Goal: Task Accomplishment & Management: Manage account settings

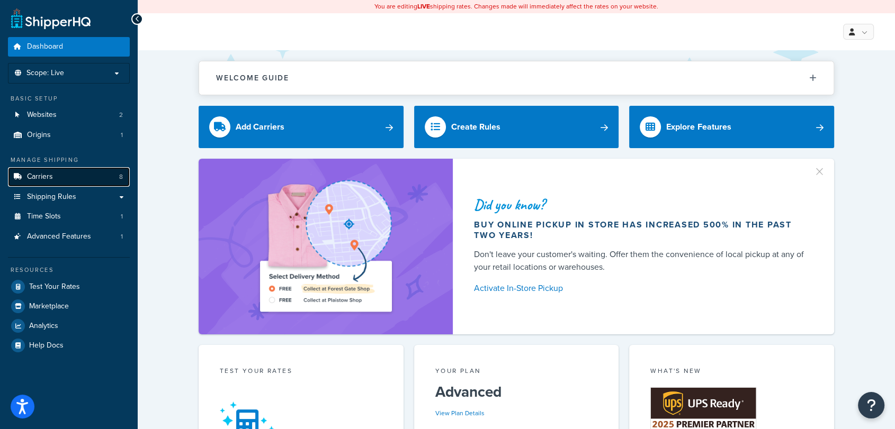
click at [64, 181] on link "Carriers 8" at bounding box center [69, 177] width 122 height 20
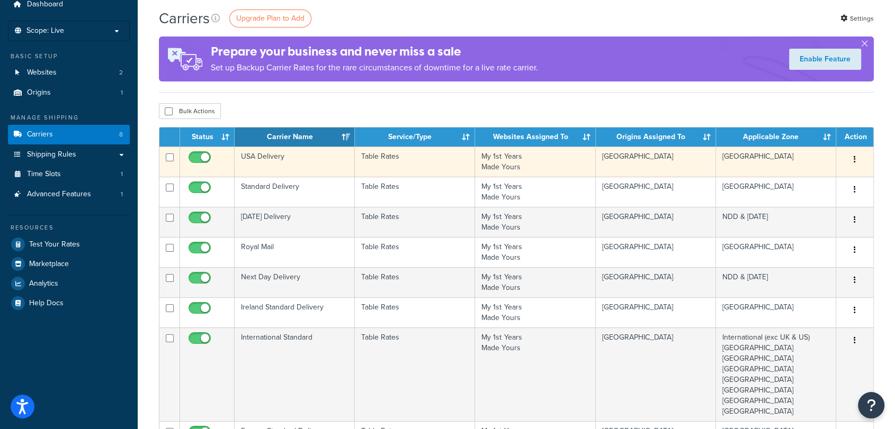
scroll to position [42, 0]
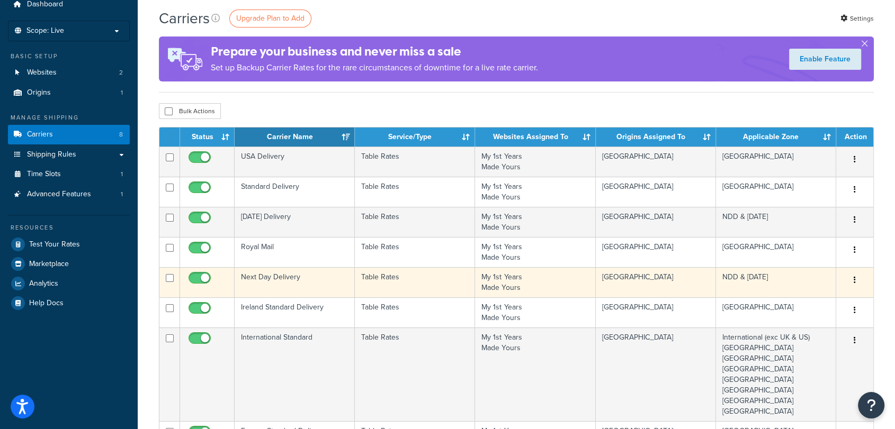
click at [272, 275] on td "Next Day Delivery" at bounding box center [295, 282] width 120 height 30
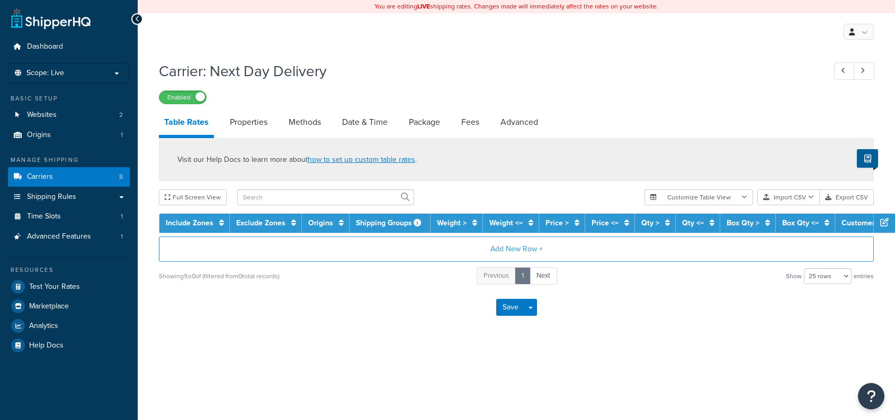
select select "25"
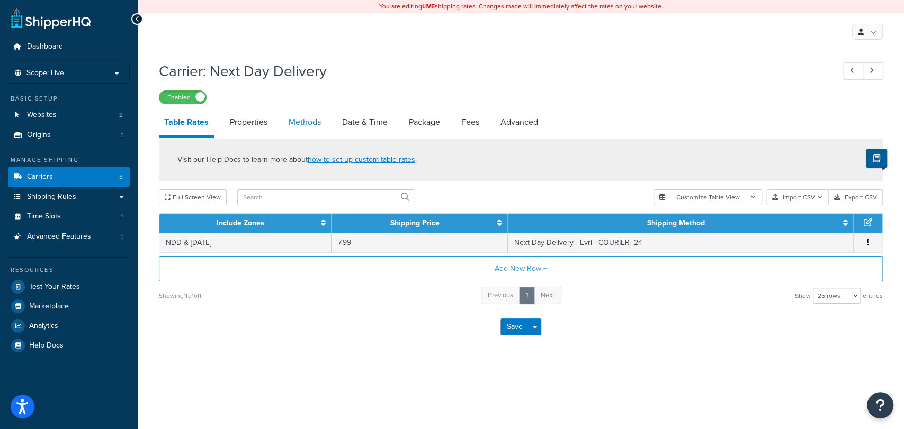
click at [309, 124] on link "Methods" at bounding box center [304, 122] width 43 height 25
select select "25"
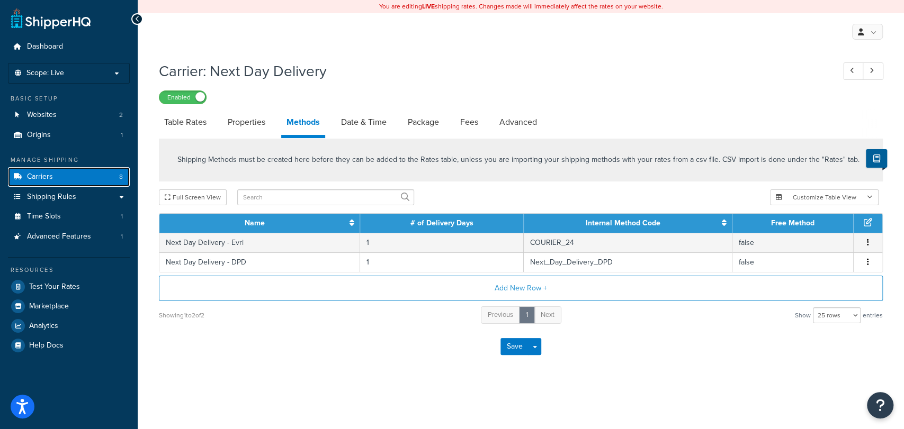
click at [69, 174] on link "Carriers 8" at bounding box center [69, 177] width 122 height 20
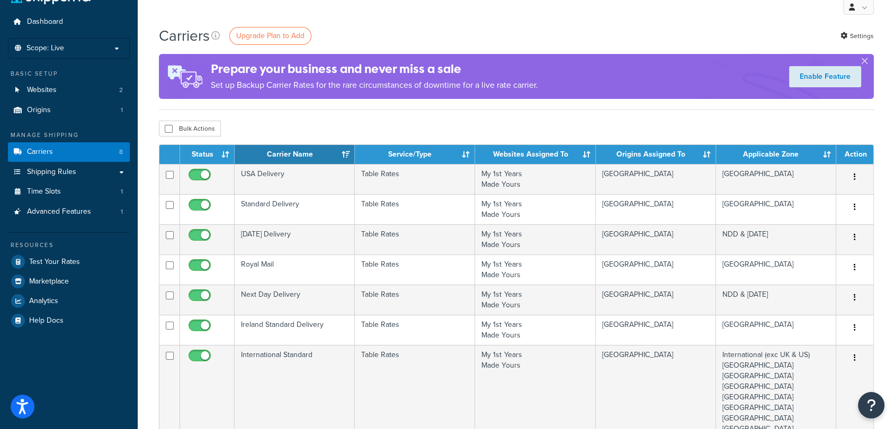
scroll to position [25, 0]
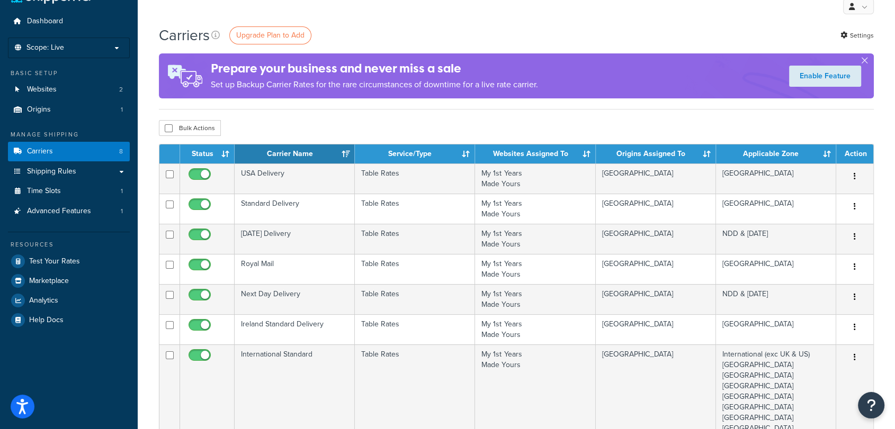
click at [619, 132] on div "Bulk Actions Duplicate [GEOGRAPHIC_DATA]" at bounding box center [516, 128] width 715 height 16
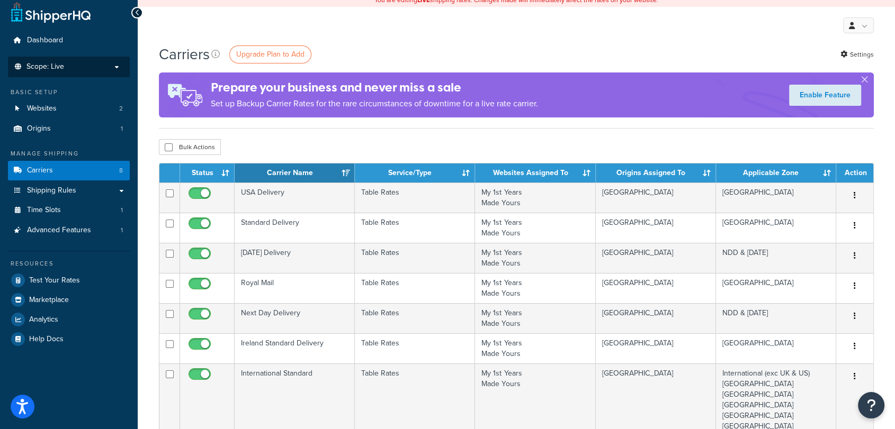
click at [38, 67] on span "Scope: Live" at bounding box center [45, 66] width 38 height 9
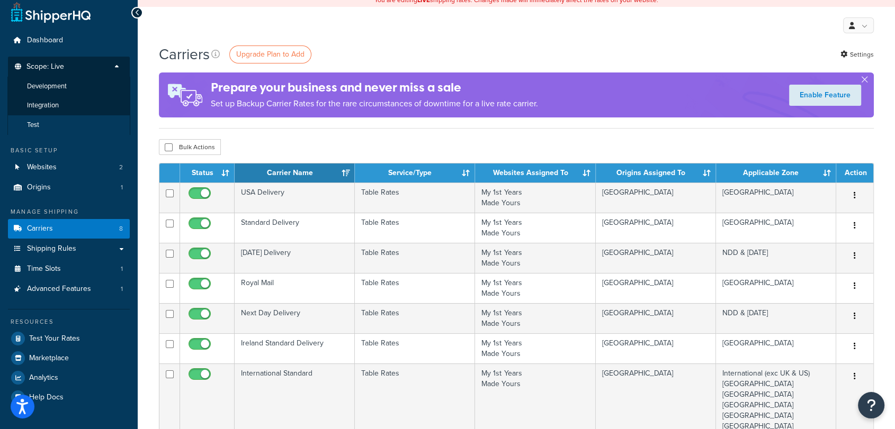
click at [44, 118] on li "Test" at bounding box center [68, 125] width 123 height 20
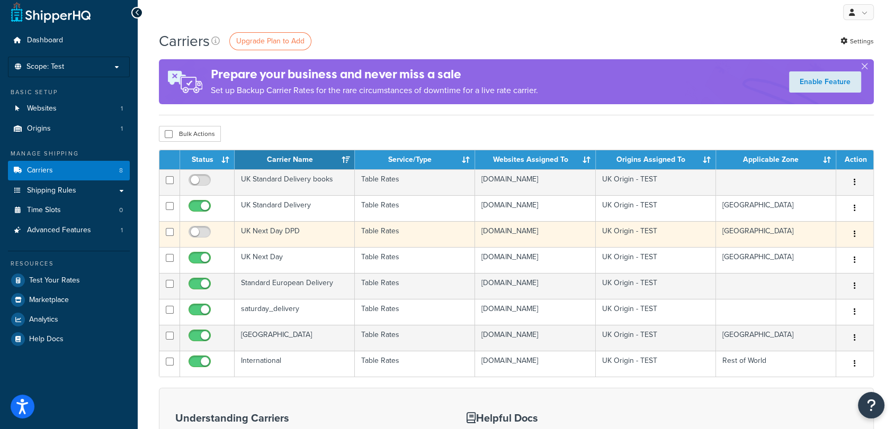
click at [289, 234] on td "UK Next Day DPD" at bounding box center [295, 234] width 120 height 26
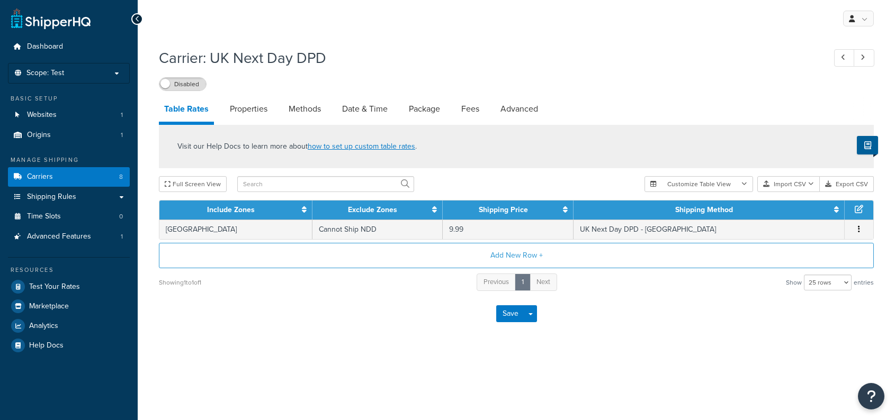
select select "25"
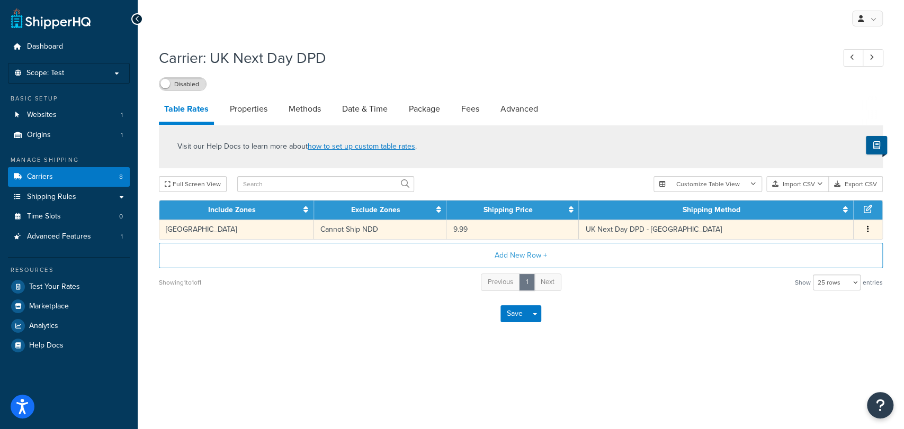
click at [397, 227] on td "Cannot Ship NDD" at bounding box center [380, 230] width 132 height 20
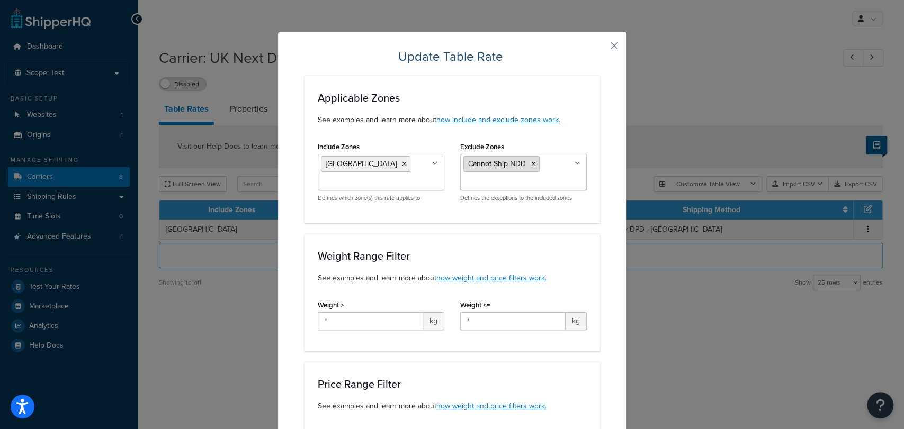
click at [531, 166] on icon at bounding box center [533, 164] width 5 height 6
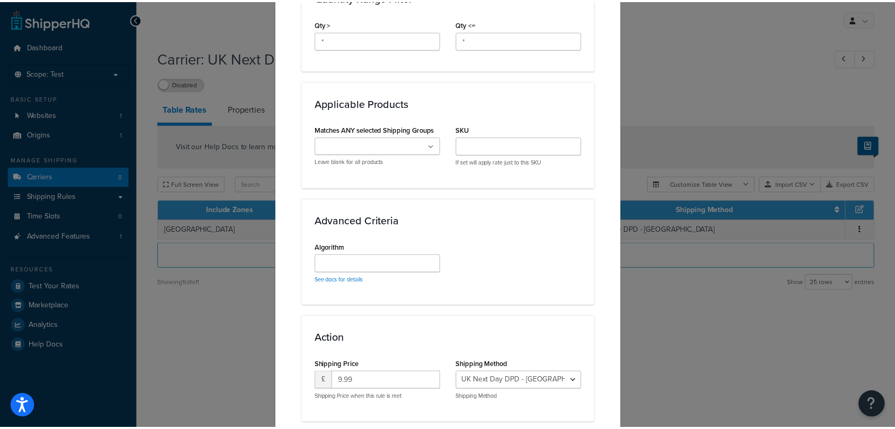
scroll to position [587, 0]
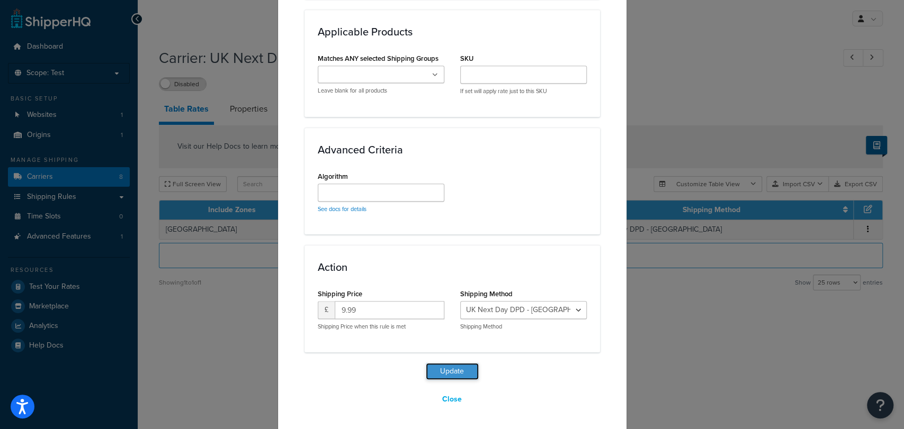
click at [438, 370] on button "Update" at bounding box center [452, 371] width 53 height 17
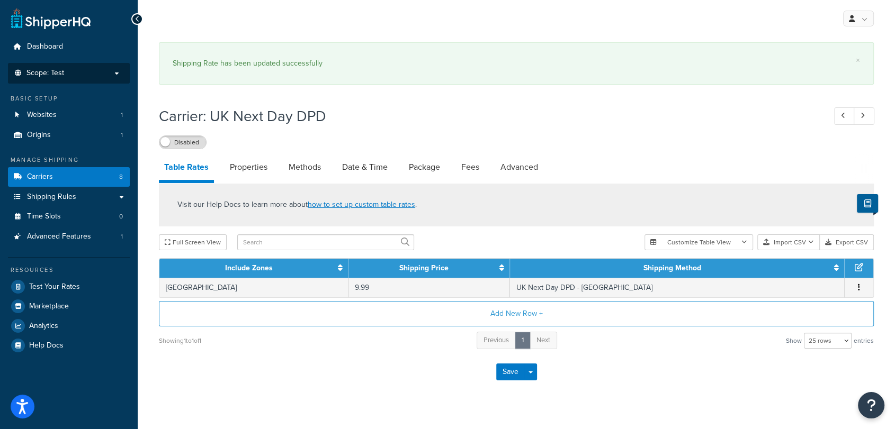
click at [43, 69] on span "Scope: Test" at bounding box center [45, 73] width 38 height 9
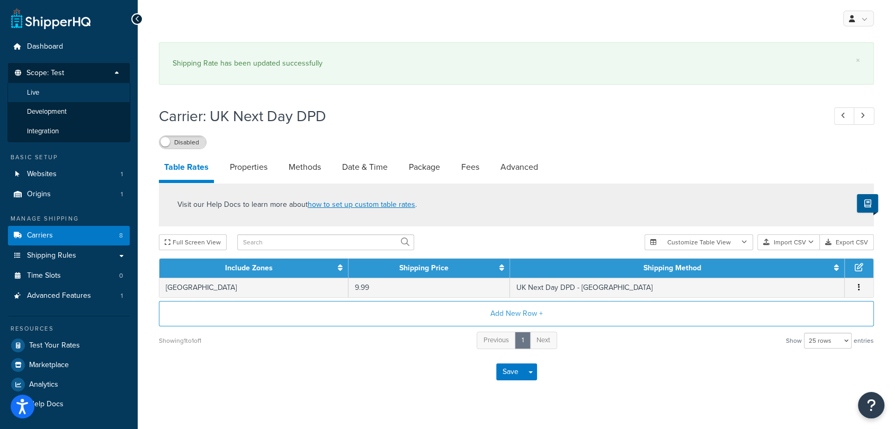
click at [55, 99] on li "Live" at bounding box center [68, 93] width 123 height 20
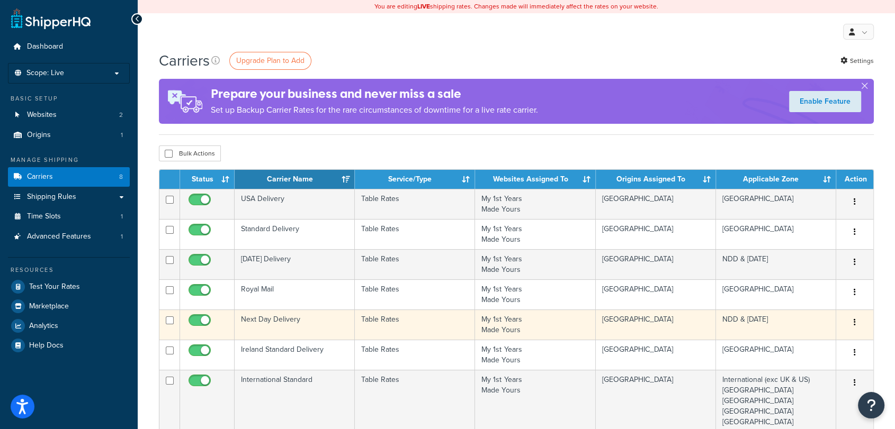
click at [265, 318] on td "Next Day Delivery" at bounding box center [295, 325] width 120 height 30
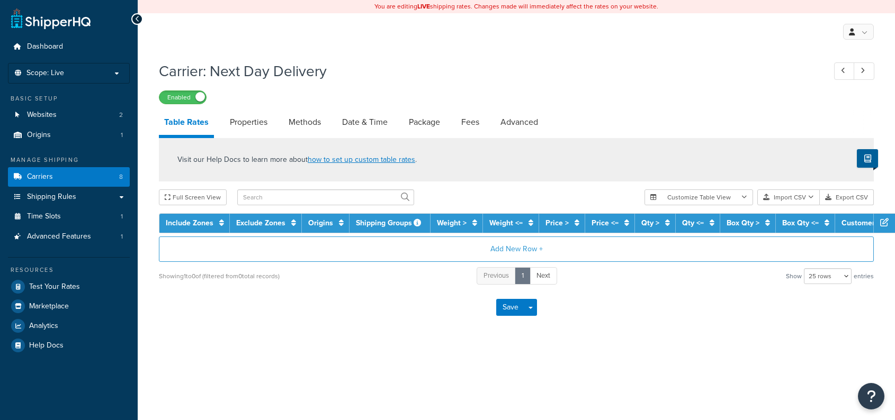
select select "25"
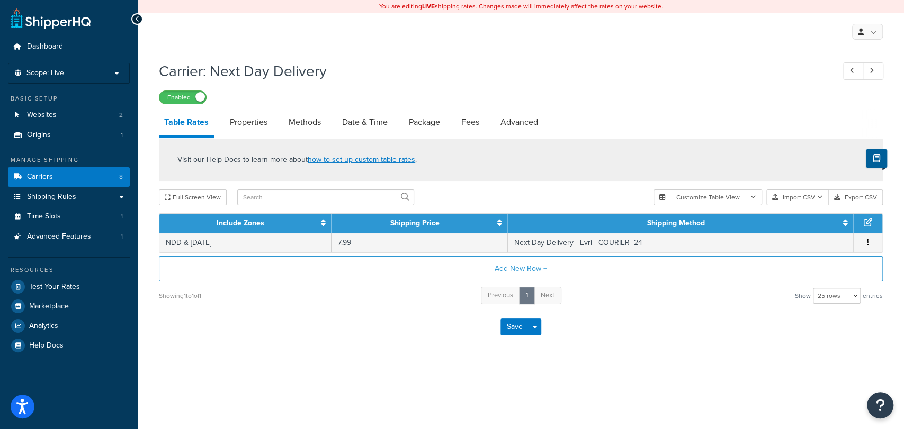
click at [283, 126] on li "Properties" at bounding box center [254, 122] width 59 height 25
click at [296, 122] on link "Methods" at bounding box center [304, 122] width 43 height 25
select select "25"
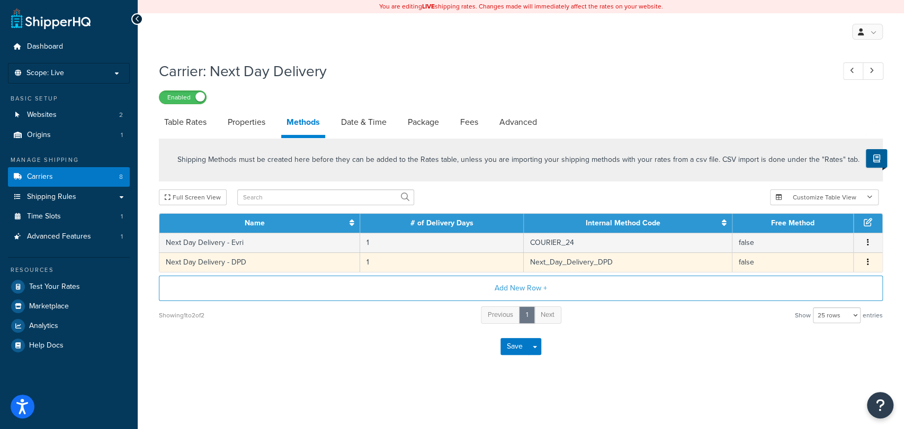
click at [265, 262] on td "Next Day Delivery - DPD" at bounding box center [259, 263] width 201 height 20
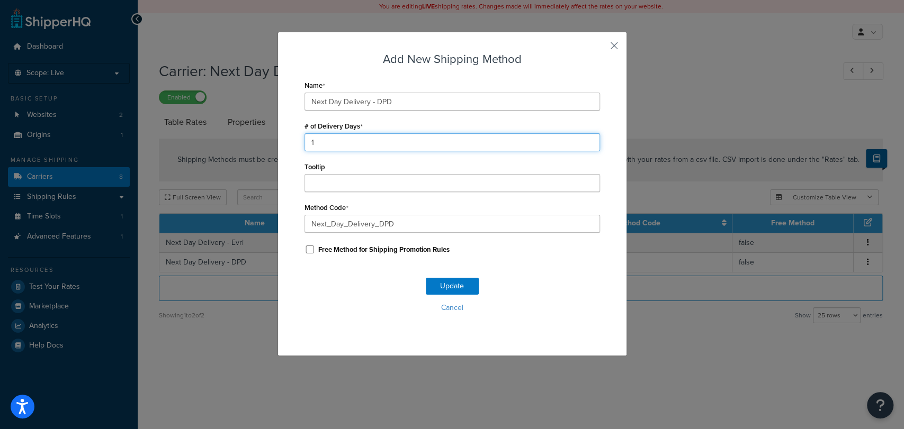
drag, startPoint x: 305, startPoint y: 137, endPoint x: 395, endPoint y: 137, distance: 90.6
click at [395, 137] on input "1" at bounding box center [453, 142] width 296 height 18
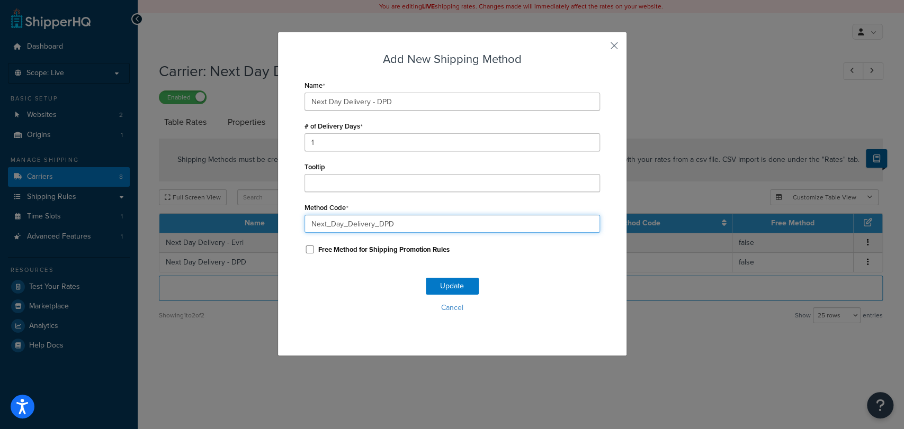
drag, startPoint x: 317, startPoint y: 217, endPoint x: 420, endPoint y: 225, distance: 103.5
click at [420, 225] on input "Next_Day_Delivery_DPD" at bounding box center [453, 224] width 296 height 18
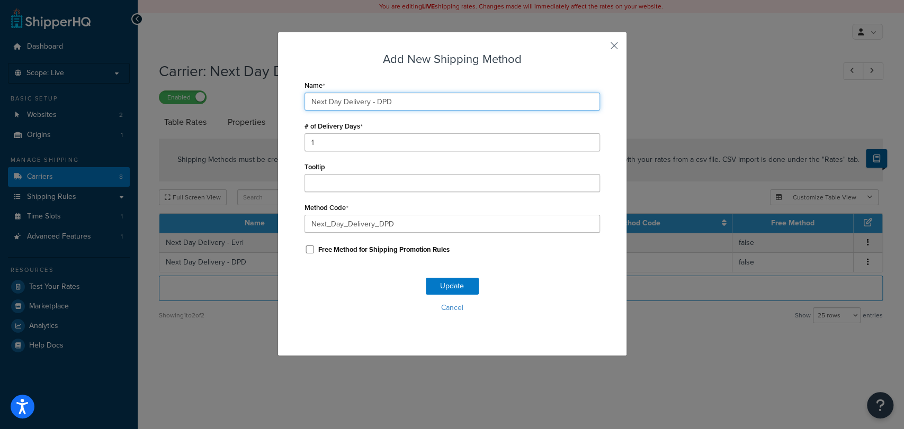
drag, startPoint x: 305, startPoint y: 106, endPoint x: 471, endPoint y: 99, distance: 166.5
click at [471, 99] on input "Next Day Delivery - DPD" at bounding box center [453, 102] width 296 height 18
click at [460, 107] on input "Next Day Delivery - DPD" at bounding box center [453, 102] width 296 height 18
click at [600, 48] on button "button" at bounding box center [598, 49] width 3 height 3
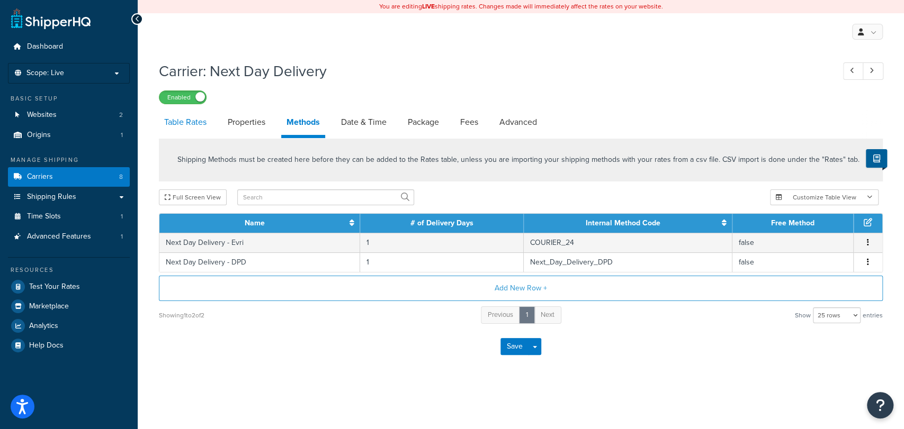
click at [176, 121] on link "Table Rates" at bounding box center [185, 122] width 53 height 25
select select "25"
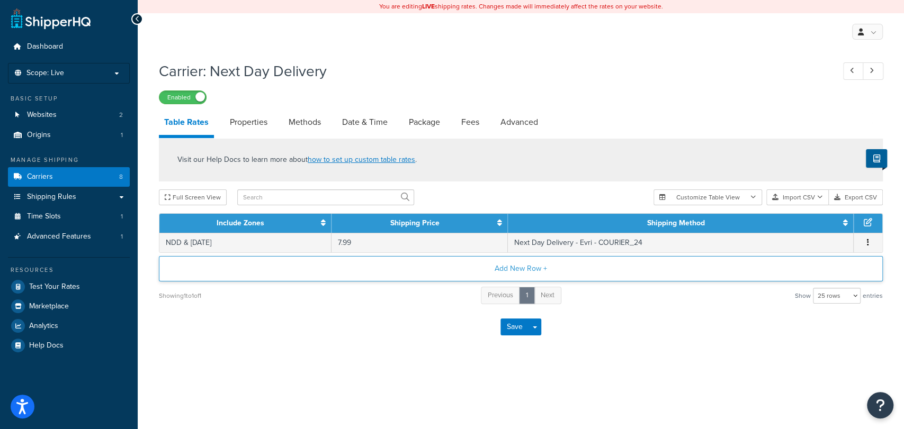
click at [474, 276] on button "Add New Row +" at bounding box center [521, 268] width 724 height 25
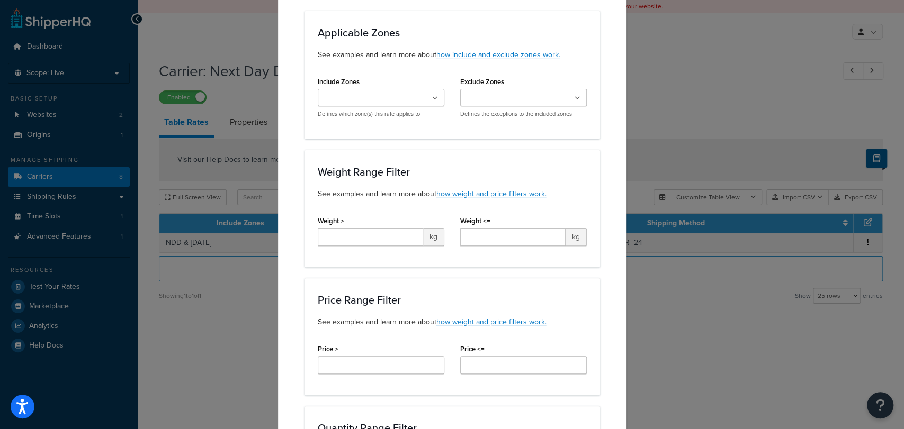
scroll to position [108, 0]
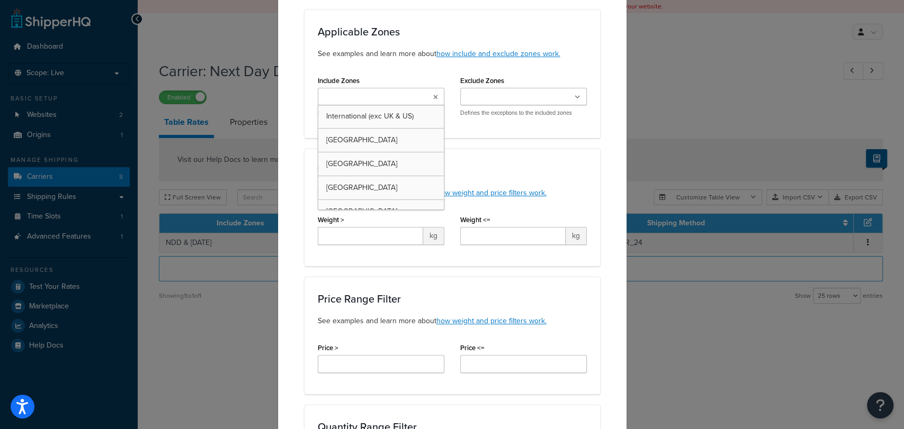
click at [360, 103] on input "Include Zones" at bounding box center [368, 98] width 94 height 12
type input "ndd"
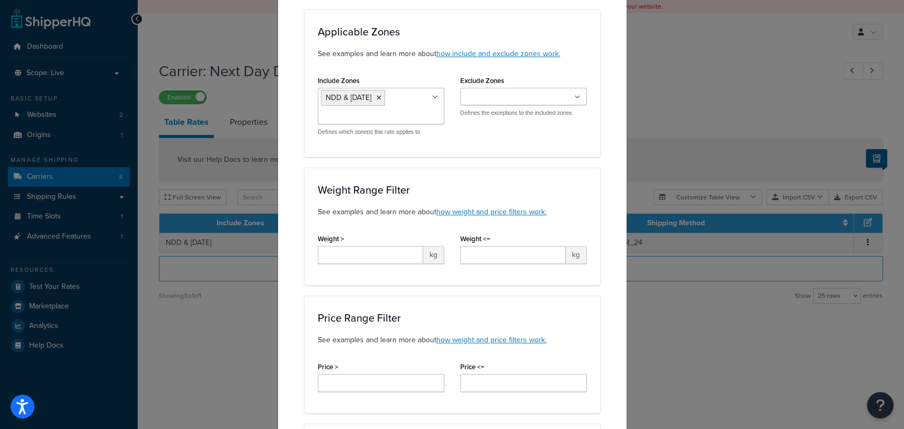
click at [561, 144] on div "Applicable Zones See examples and learn more about how include and exclude zone…" at bounding box center [453, 84] width 296 height 148
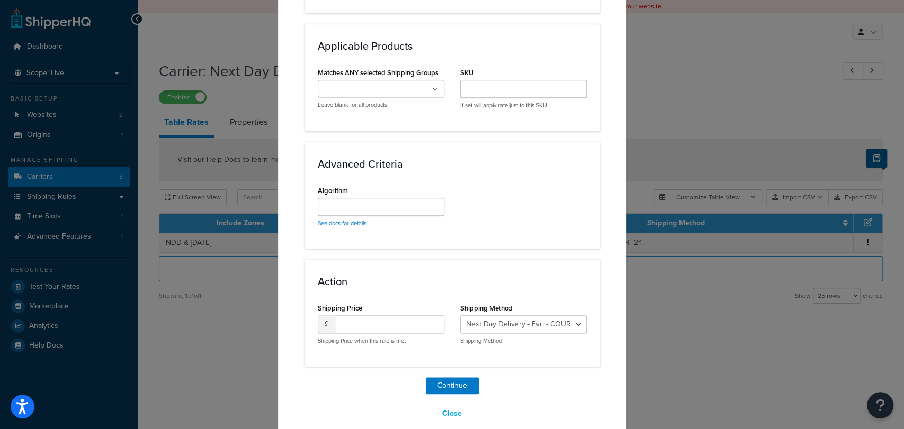
scroll to position [629, 0]
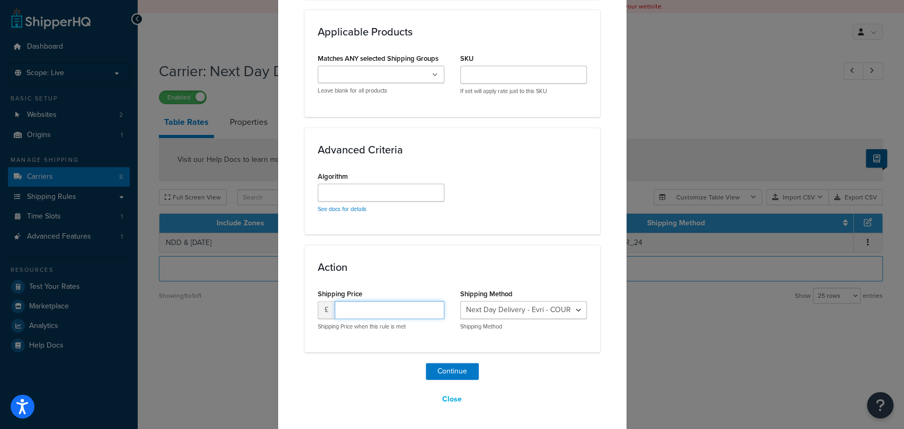
click at [369, 311] on input "number" at bounding box center [390, 310] width 110 height 18
type input "9.99"
click at [537, 306] on select "Next Day Delivery - Evri - COURIER_24 Next Day Delivery - DPD - Next_Day_Delive…" at bounding box center [523, 310] width 127 height 18
select select "182205"
click at [460, 301] on select "Next Day Delivery - Evri - COURIER_24 Next Day Delivery - DPD - Next_Day_Delive…" at bounding box center [523, 310] width 127 height 18
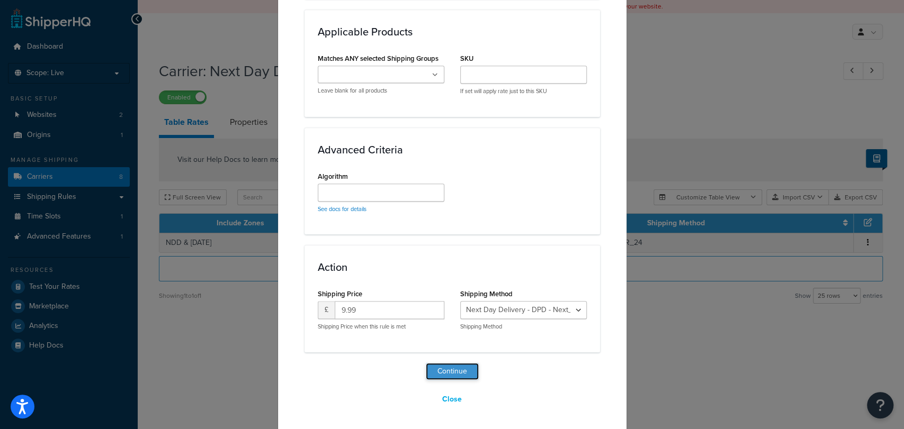
click at [435, 370] on button "Continue" at bounding box center [452, 371] width 53 height 17
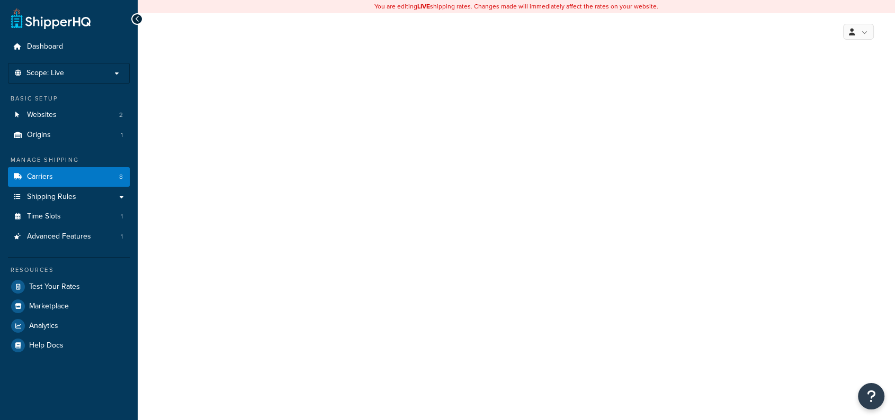
select select "25"
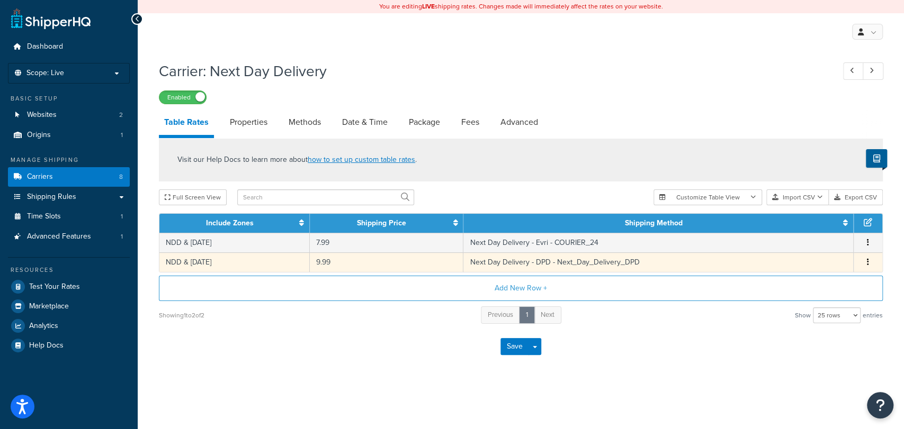
click at [867, 263] on icon "button" at bounding box center [868, 261] width 2 height 7
click at [806, 285] on div "Delete" at bounding box center [813, 284] width 75 height 22
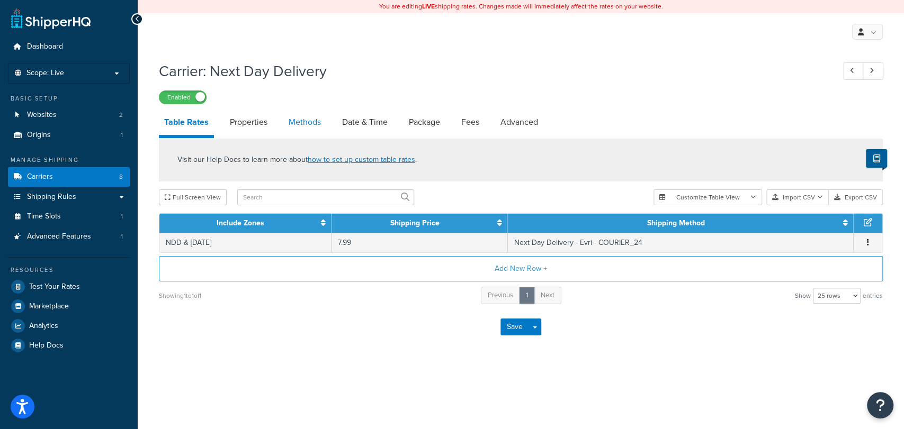
click at [301, 126] on link "Methods" at bounding box center [304, 122] width 43 height 25
select select "25"
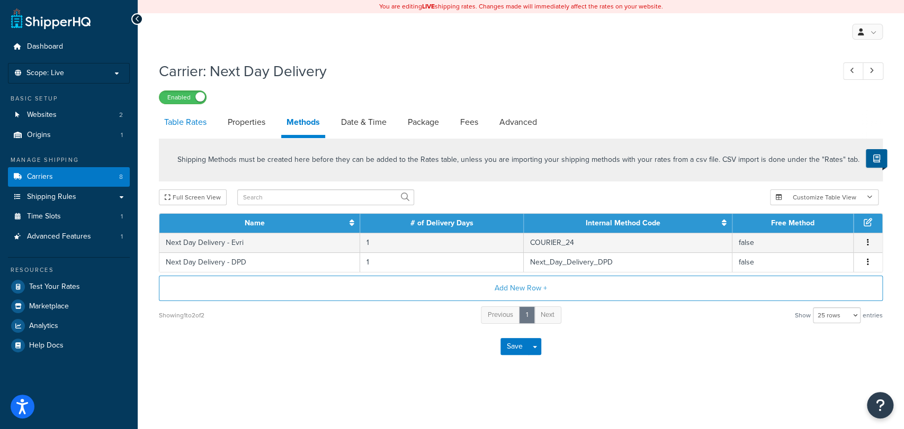
click at [194, 121] on link "Table Rates" at bounding box center [185, 122] width 53 height 25
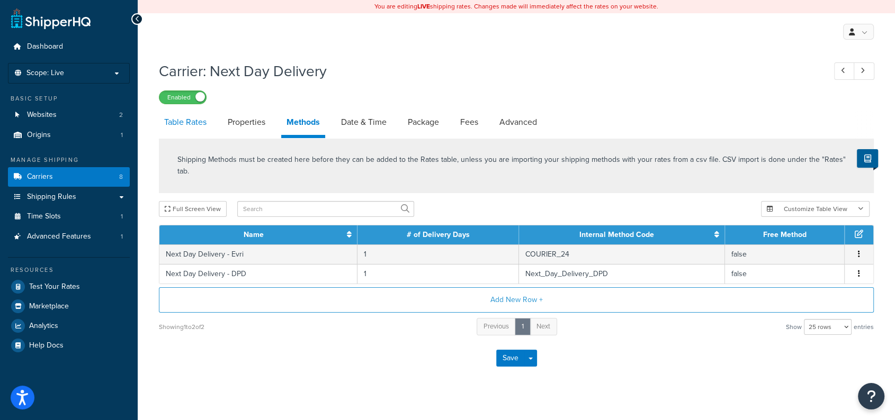
select select "25"
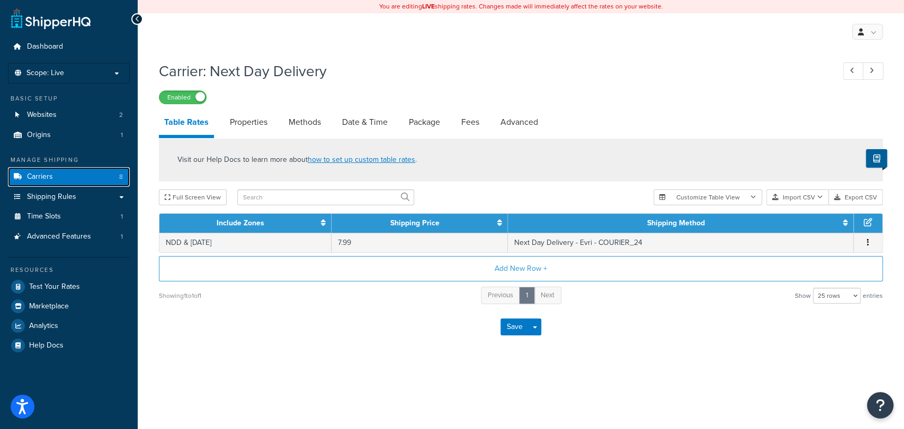
click at [97, 177] on link "Carriers 8" at bounding box center [69, 177] width 122 height 20
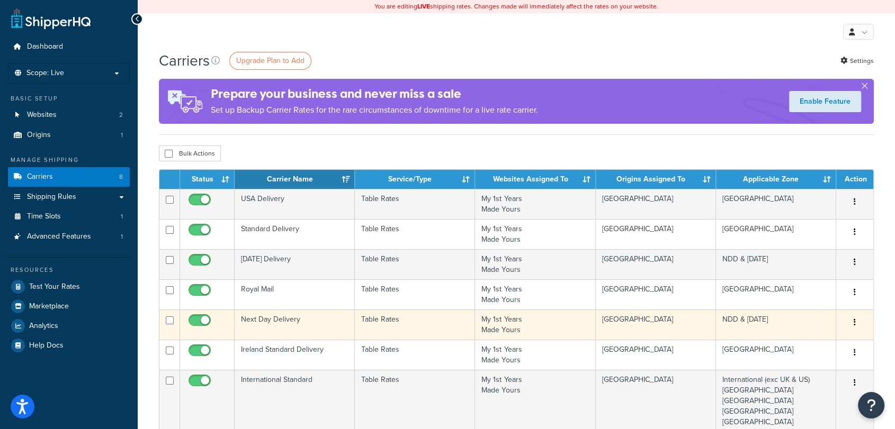
click at [294, 327] on td "Next Day Delivery" at bounding box center [295, 325] width 120 height 30
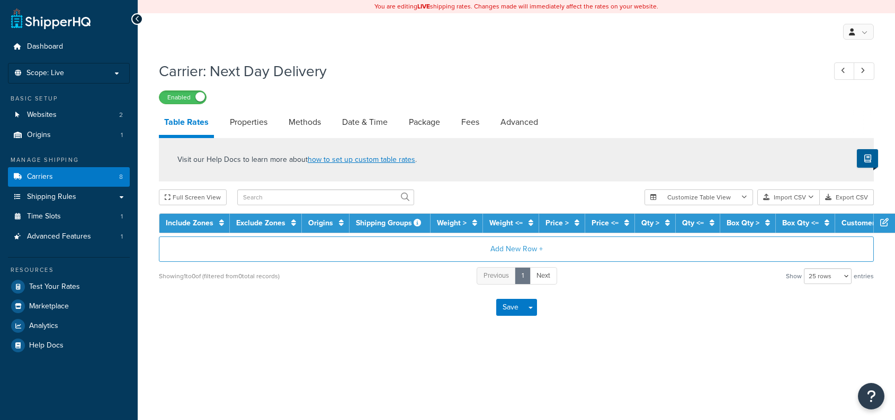
select select "25"
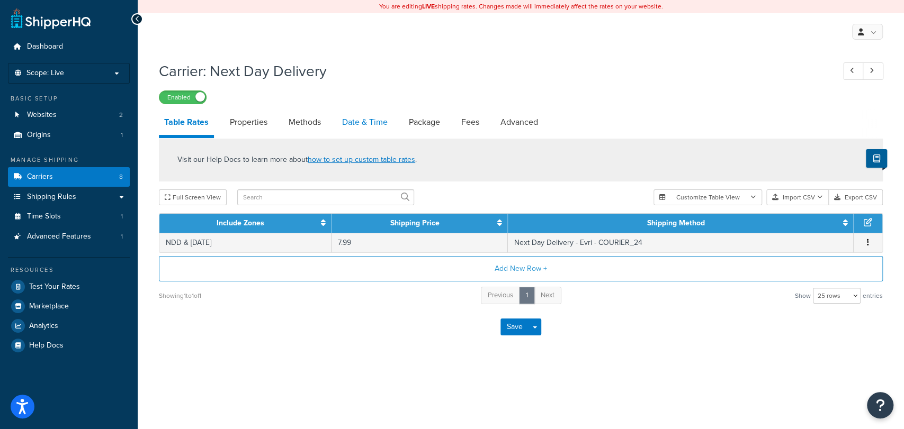
click at [362, 130] on link "Date & Time" at bounding box center [365, 122] width 56 height 25
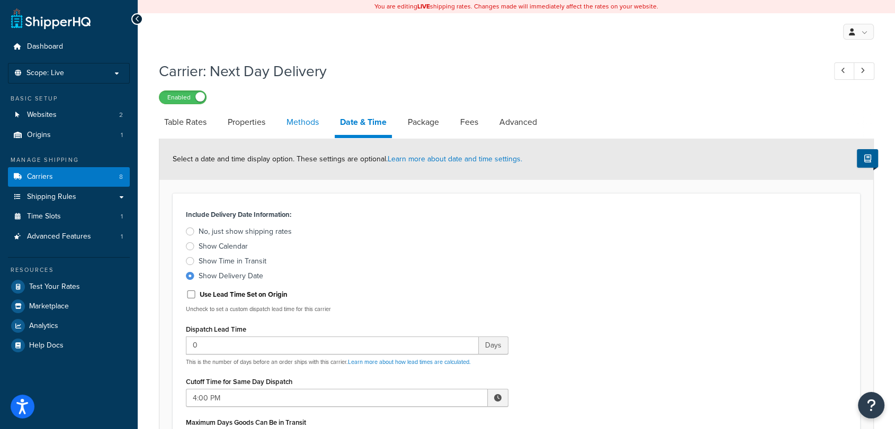
click at [322, 126] on link "Methods" at bounding box center [302, 122] width 43 height 25
select select "25"
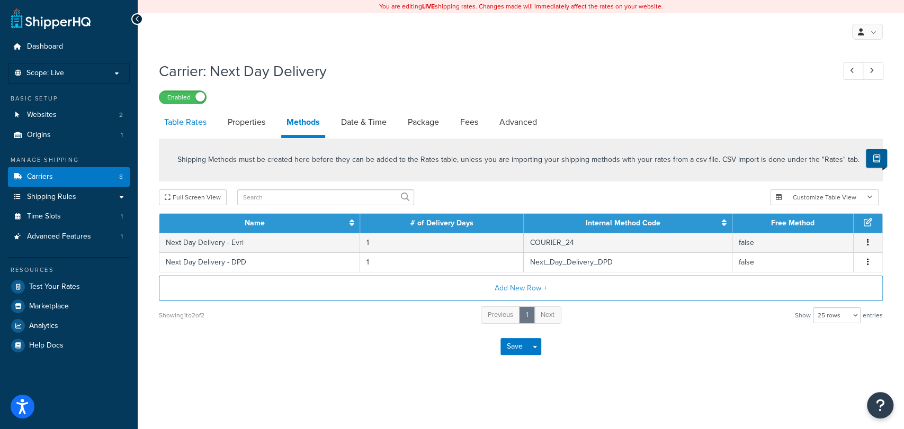
click at [185, 126] on link "Table Rates" at bounding box center [185, 122] width 53 height 25
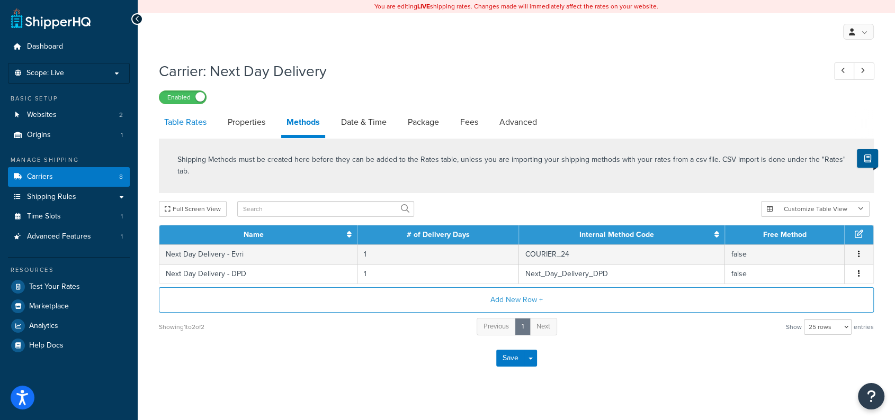
select select "25"
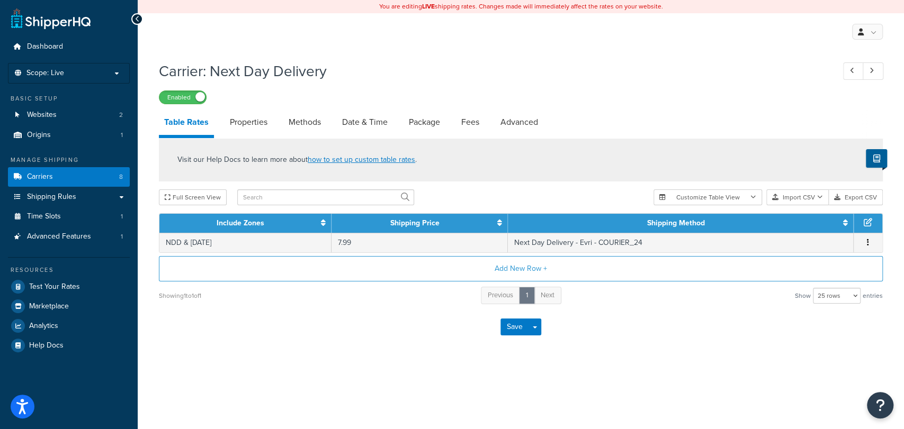
click at [80, 179] on link "Carriers 8" at bounding box center [69, 177] width 122 height 20
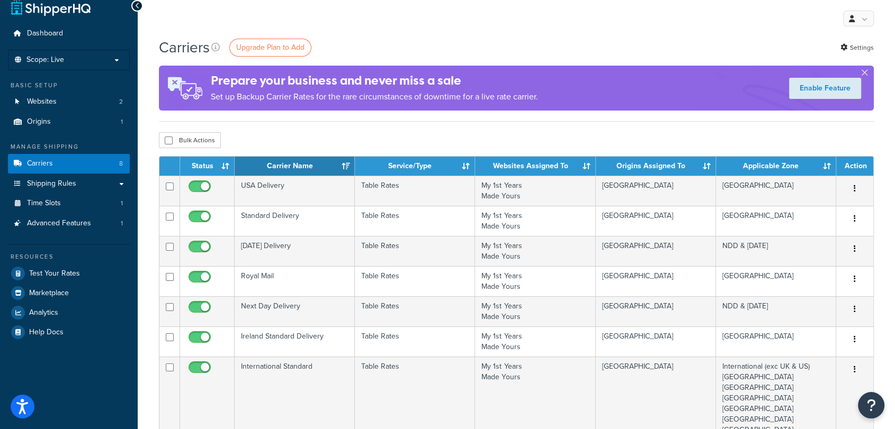
scroll to position [14, 0]
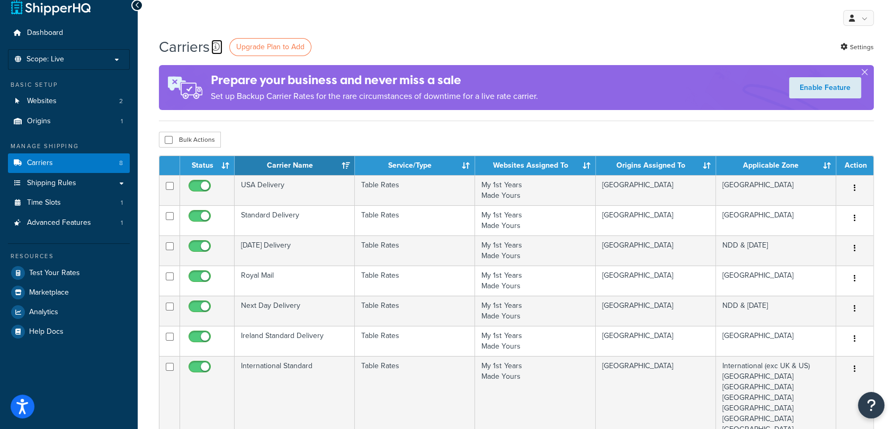
click at [214, 44] on icon at bounding box center [215, 46] width 8 height 8
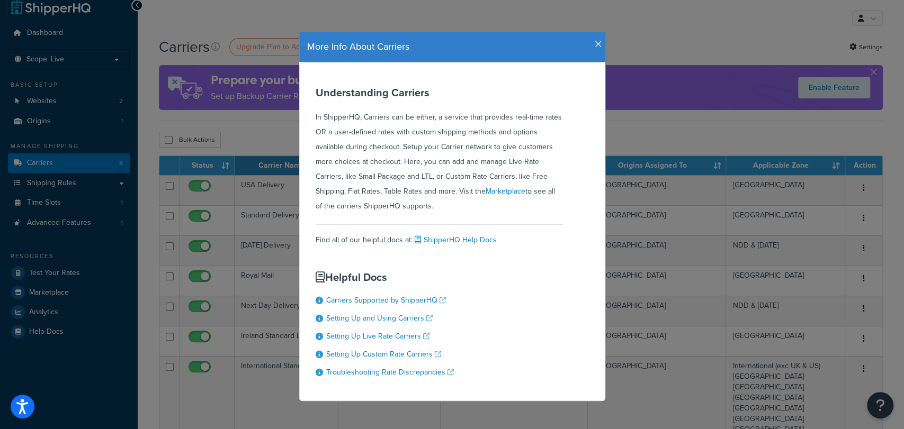
click at [562, 12] on div "More Info About Carriers Understanding Carriers In ShipperHQ, Carriers can be e…" at bounding box center [452, 214] width 904 height 429
click at [595, 44] on icon "button" at bounding box center [598, 45] width 7 height 10
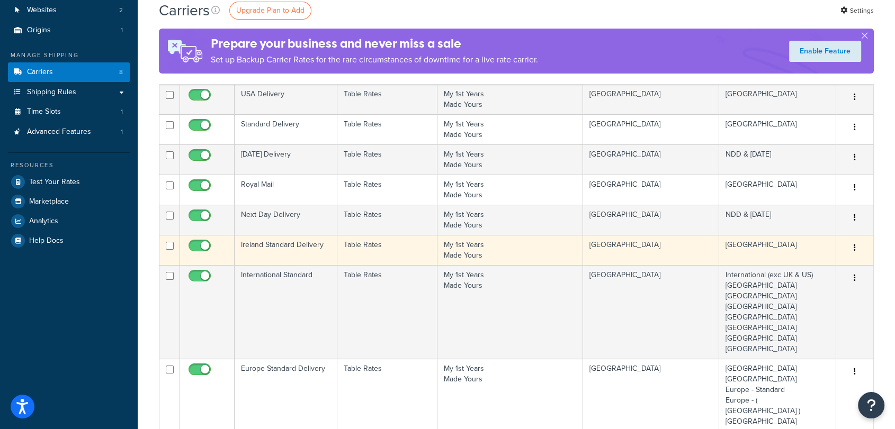
scroll to position [104, 0]
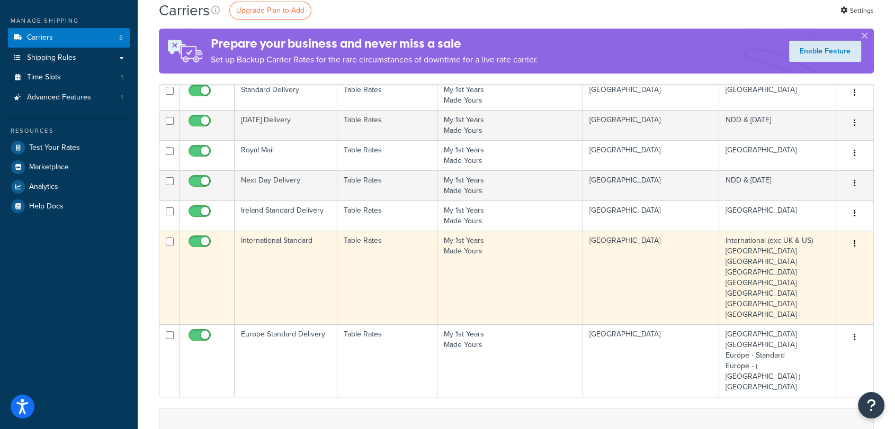
click at [265, 281] on td "International Standard" at bounding box center [286, 278] width 103 height 94
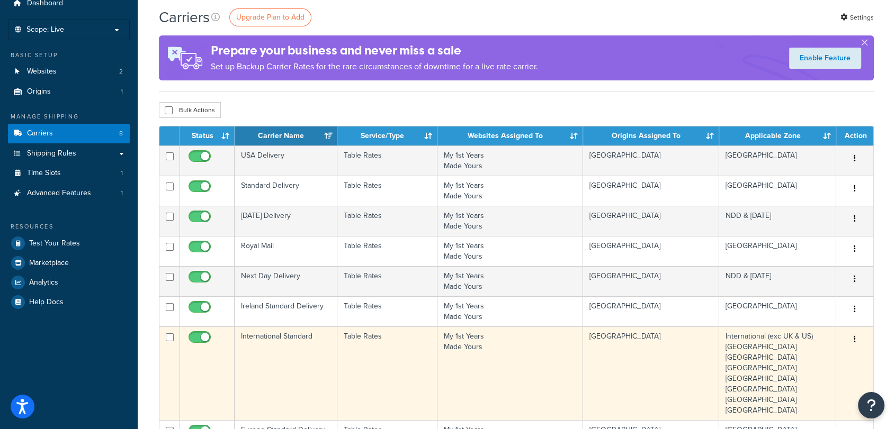
scroll to position [42, 0]
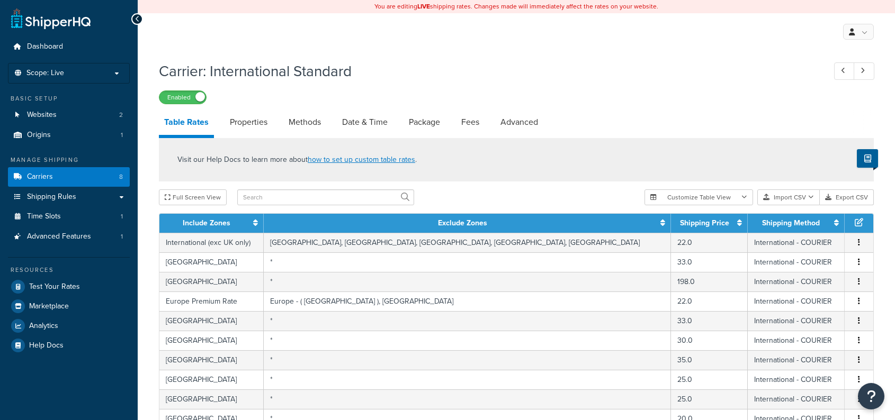
select select "25"
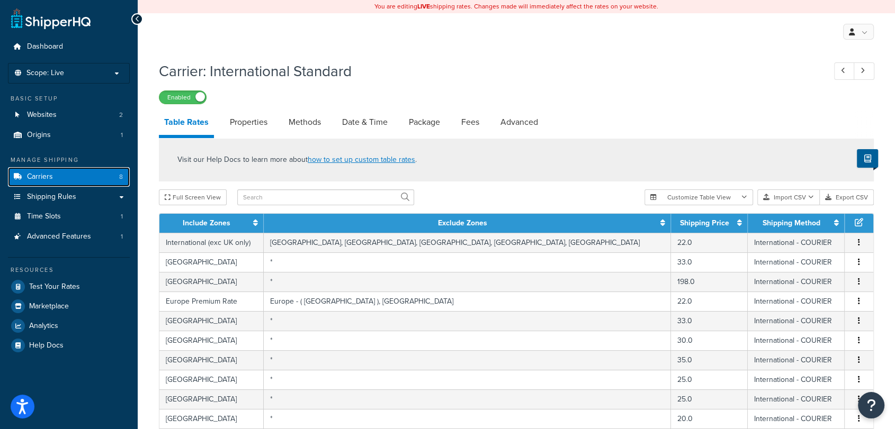
click at [85, 175] on link "Carriers 8" at bounding box center [69, 177] width 122 height 20
